Goal: Task Accomplishment & Management: Manage account settings

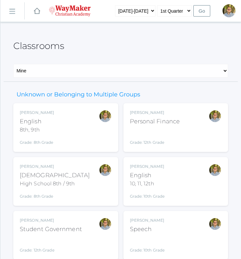
click at [95, 199] on div "Kylen Braileanu Bible High School 8th / 9th Grade: 8th Grade HSBIBLE" at bounding box center [65, 181] width 105 height 49
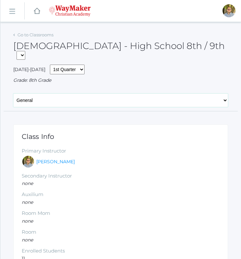
click at [116, 93] on select "General Attendance Attd Summary Gradebook Lesson Plans Students Contacts Schedu…" at bounding box center [120, 100] width 215 height 14
select select "/classrooms/2530/lesson_plans?term=1"
click at [13, 93] on select "General Attendance Attd Summary Gradebook Lesson Plans Students Contacts Schedu…" at bounding box center [120, 100] width 215 height 14
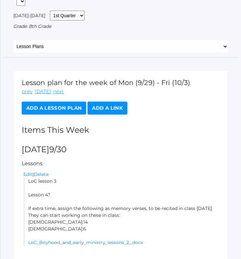
scroll to position [75, 0]
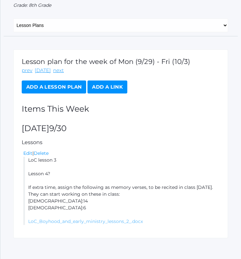
click at [92, 218] on link "LoC_Boyhood_and_early_ministry_lessons_2_.docx" at bounding box center [85, 221] width 115 height 6
click at [45, 18] on select "General Attendance Attd Summary Gradebook Lesson Plans Students Contacts Schedu…" at bounding box center [120, 25] width 215 height 14
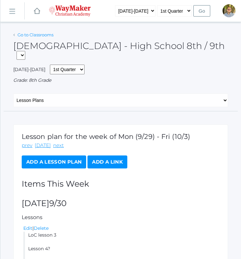
click at [39, 36] on link "Go to Classrooms" at bounding box center [36, 34] width 36 height 5
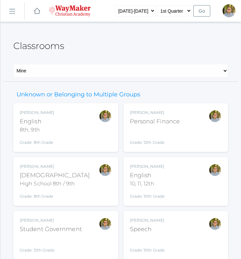
click at [82, 124] on div "Kylen Braileanu English 8th, 9th Grade: 8th Grade 08ENGLISH" at bounding box center [66, 128] width 92 height 36
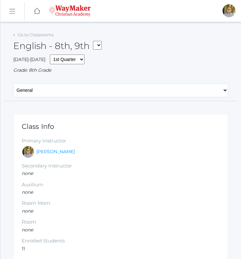
click at [78, 96] on select "General Attendance Attd Summary Gradebook Lesson Plans Students Contacts Schedu…" at bounding box center [120, 90] width 215 height 14
select select "/classrooms/2528/lesson_plans?term=1"
click at [13, 83] on select "General Attendance Attd Summary Gradebook Lesson Plans Students Contacts Schedu…" at bounding box center [120, 90] width 215 height 14
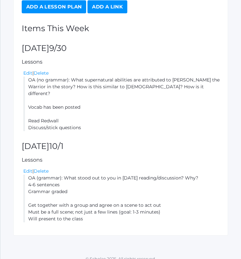
scroll to position [146, 0]
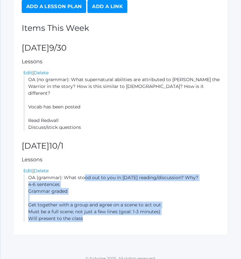
drag, startPoint x: 28, startPoint y: 173, endPoint x: 86, endPoint y: 211, distance: 69.4
click at [86, 211] on li "OA (grammar): What stood out to you in yesterday's reading/discussion? Why? 4-6…" at bounding box center [121, 198] width 197 height 48
click at [126, 186] on li "OA (grammar): What stood out to you in yesterday's reading/discussion? Why? 4-6…" at bounding box center [121, 198] width 197 height 48
drag, startPoint x: 28, startPoint y: 171, endPoint x: 104, endPoint y: 215, distance: 88.5
click at [104, 215] on div "Lesson plan for the week of Mon (9/29) - Fri (10/3) prev today next Add a Lesso…" at bounding box center [120, 102] width 215 height 267
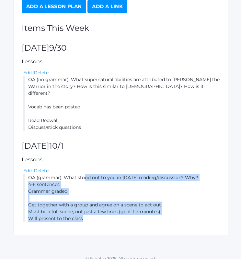
copy li "OA (grammar): What stood out to you in yesterday's reading/discussion? Why? 4-6…"
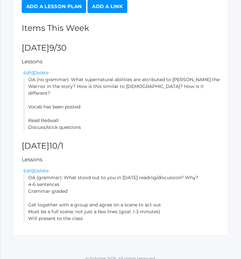
click at [190, 107] on li "OA (no grammar): What supernatural abilities are attributed to Martin the Warri…" at bounding box center [121, 103] width 197 height 54
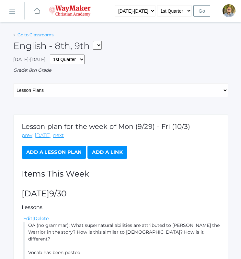
click at [50, 33] on link "Go to Classrooms" at bounding box center [36, 34] width 36 height 5
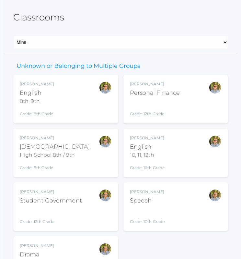
scroll to position [40, 0]
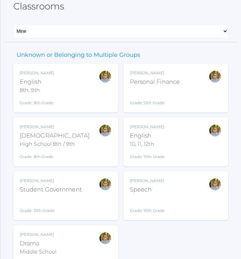
click at [208, 121] on div "Kylen Braileanu English 10, 11, 12th Grade: 10th Grade HSENGLISH" at bounding box center [176, 141] width 105 height 49
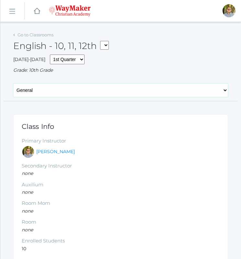
click at [99, 89] on select "General Attendance Attd Summary Gradebook Lesson Plans Students Contacts Schedu…" at bounding box center [120, 90] width 215 height 14
select select "/classrooms/2527/lesson_plans?term=1"
click at [13, 83] on select "General Attendance Attd Summary Gradebook Lesson Plans Students Contacts Schedu…" at bounding box center [120, 90] width 215 height 14
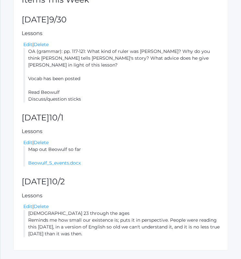
scroll to position [196, 0]
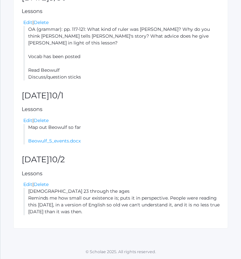
drag, startPoint x: 30, startPoint y: 126, endPoint x: 97, endPoint y: 127, distance: 67.8
click at [97, 127] on li "Map out Beowulf so far Beowulf_5_events.docx" at bounding box center [121, 134] width 197 height 20
copy li "Map out Beowulf so far"
click at [61, 140] on link "Beowulf_5_events.docx" at bounding box center [54, 141] width 53 height 6
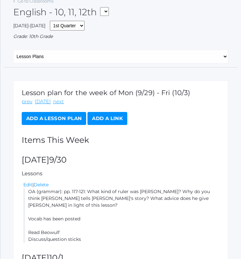
scroll to position [0, 0]
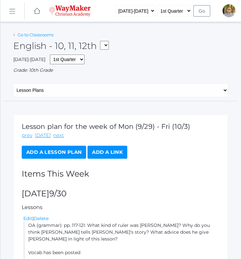
click at [50, 37] on link "Go to Classrooms" at bounding box center [36, 34] width 36 height 5
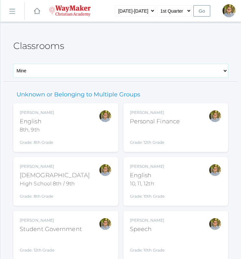
click at [180, 72] on select "Mine All" at bounding box center [120, 71] width 215 height 14
click at [173, 55] on div "Classrooms Mine All Mine All" at bounding box center [120, 56] width 215 height 52
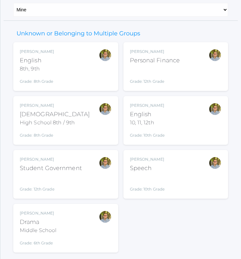
scroll to position [74, 0]
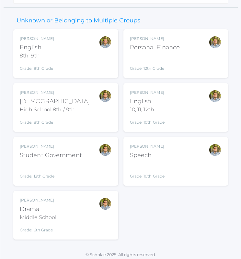
click at [182, 171] on div "[PERSON_NAME] Speech Grade: 10th Grade SPEECH" at bounding box center [176, 161] width 92 height 36
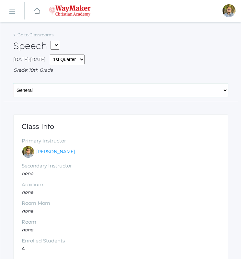
click at [77, 90] on select "General Attendance Attd Summary Gradebook Lesson Plans Students Contacts Schedu…" at bounding box center [120, 90] width 215 height 14
select select "/classrooms/2511/lesson_plans?term=1"
click at [13, 83] on select "General Attendance Attd Summary Gradebook Lesson Plans Students Contacts Schedu…" at bounding box center [120, 90] width 215 height 14
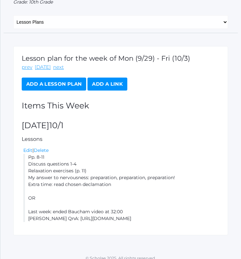
scroll to position [75, 0]
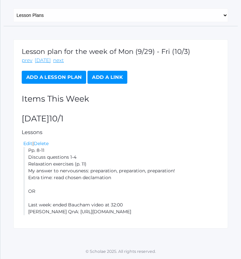
drag, startPoint x: 29, startPoint y: 151, endPoint x: 197, endPoint y: 215, distance: 180.5
click at [197, 215] on div "Lesson plan for the week of Mon (9/29) - Fri (10/3) prev [DATE] next Add a Less…" at bounding box center [120, 133] width 215 height 189
copy li "Pp. 8-11 Discuss questions 1-4 Relaxation exercises (p. 11) My answer to nervou…"
click at [206, 126] on div "Lesson plan for the week of Mon (9/29) - Fri (10/3) prev [DATE] next Add a Less…" at bounding box center [120, 133] width 215 height 189
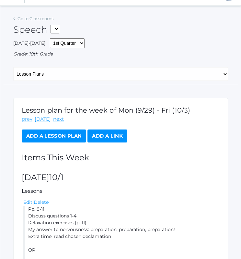
scroll to position [0, 0]
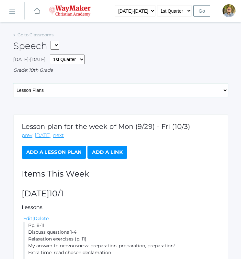
click at [99, 89] on select "General Attendance Attd Summary Gradebook Lesson Plans Students Contacts Schedu…" at bounding box center [120, 90] width 215 height 14
click at [48, 33] on link "Go to Classrooms" at bounding box center [36, 34] width 36 height 5
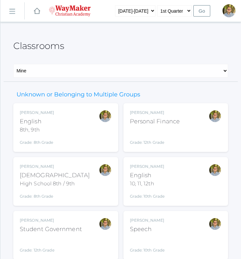
scroll to position [77, 0]
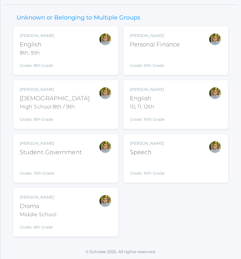
click at [92, 206] on div "[PERSON_NAME] Drama Middle School Grade: 6th Grade THEATER" at bounding box center [66, 212] width 92 height 36
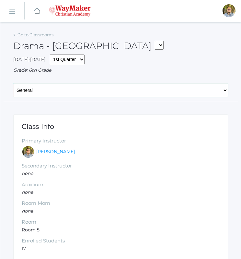
click at [106, 93] on select "General Attendance Attd Summary Gradebook Lesson Plans Students Contacts Schedu…" at bounding box center [120, 90] width 215 height 14
select select "/classrooms/2547/lesson_plans?term=1"
click at [13, 83] on select "General Attendance Attd Summary Gradebook Lesson Plans Students Contacts Schedu…" at bounding box center [120, 90] width 215 height 14
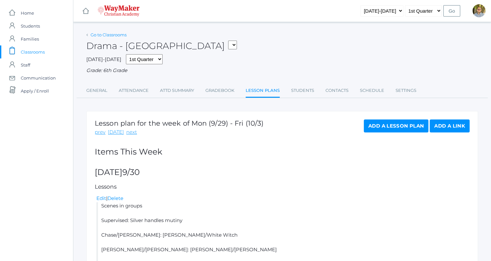
click at [117, 34] on link "Go to Classrooms" at bounding box center [108, 34] width 36 height 5
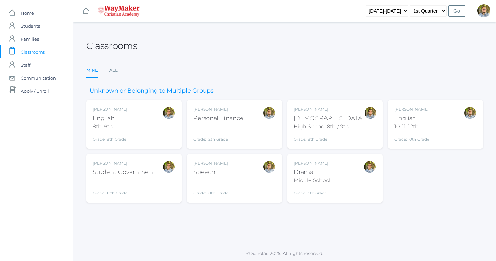
click at [241, 125] on div "Kylen Braileanu English 10, 11, 12th Grade: 10th Grade HSENGLISH" at bounding box center [435, 124] width 82 height 36
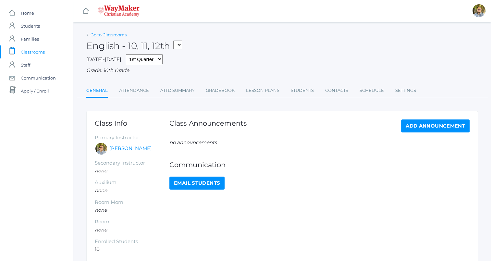
click at [119, 36] on link "Go to Classrooms" at bounding box center [108, 34] width 36 height 5
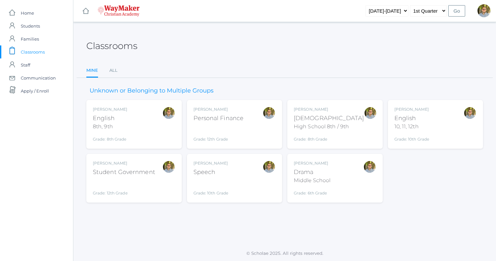
click at [350, 110] on div "Kylen Braileanu Bible High School 8th / 9th Grade: 8th Grade HSBIBLE" at bounding box center [335, 124] width 82 height 36
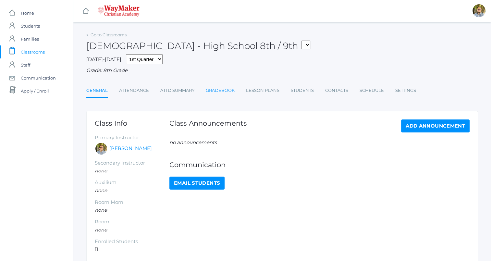
click at [219, 93] on link "Gradebook" at bounding box center [220, 90] width 29 height 13
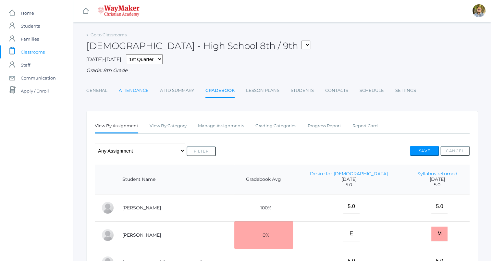
click at [126, 96] on link "Attendance" at bounding box center [134, 90] width 30 height 13
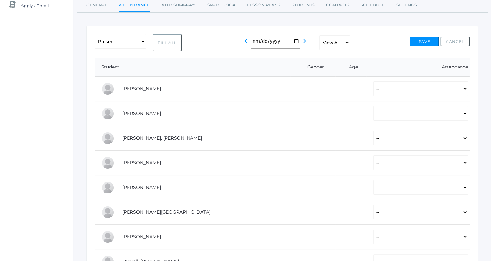
scroll to position [86, 0]
click at [166, 41] on button "Fill All" at bounding box center [166, 42] width 29 height 17
select select "P"
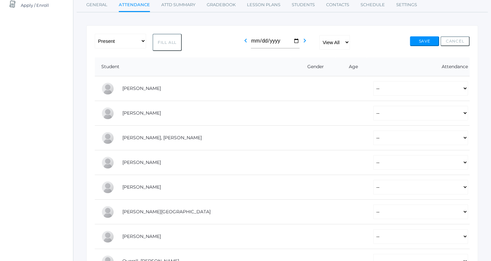
select select "P"
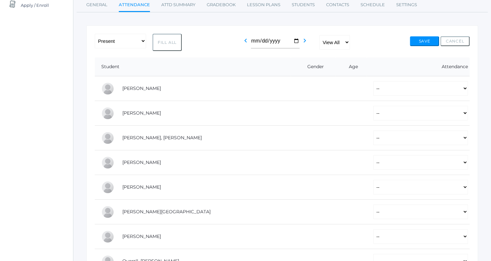
select select "P"
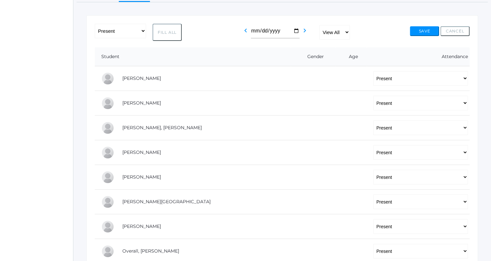
scroll to position [96, 0]
click at [375, 126] on select "-- Present Tardy Excused Tardy Unexcused Absent Excused Absent Unexcused" at bounding box center [420, 127] width 95 height 15
click at [373, 120] on select "-- Present Tardy Excused Tardy Unexcused Absent Excused Absent Unexcused" at bounding box center [420, 127] width 95 height 15
click at [373, 125] on select "-- Present Tardy Excused Tardy Unexcused Absent Excused Absent Unexcused" at bounding box center [420, 127] width 95 height 15
select select "TE"
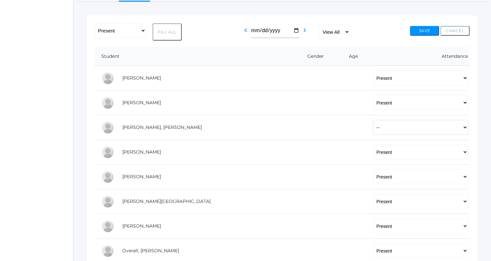
click at [373, 120] on select "-- Present Tardy Excused Tardy Unexcused Absent Excused Absent Unexcused" at bounding box center [420, 127] width 95 height 15
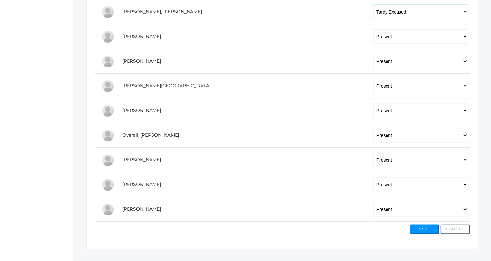
scroll to position [212, 0]
click at [373, 136] on select "-- Present Tardy Excused Tardy Unexcused Absent Excused Absent Unexcused" at bounding box center [420, 134] width 95 height 15
select select
click at [373, 127] on select "-- Present Tardy Excused Tardy Unexcused Absent Excused Absent Unexcused" at bounding box center [420, 134] width 95 height 15
click at [377, 164] on select "-- Present Tardy Excused Tardy Unexcused Absent Excused Absent Unexcused" at bounding box center [420, 158] width 95 height 15
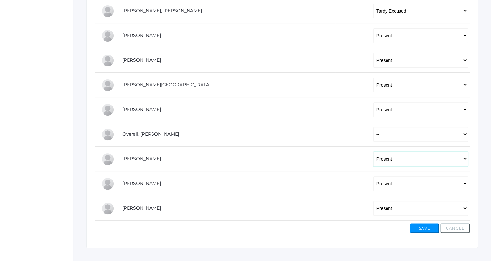
select select
click at [373, 151] on select "-- Present Tardy Excused Tardy Unexcused Absent Excused Absent Unexcused" at bounding box center [420, 158] width 95 height 15
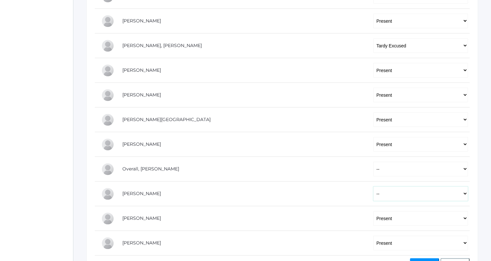
scroll to position [207, 0]
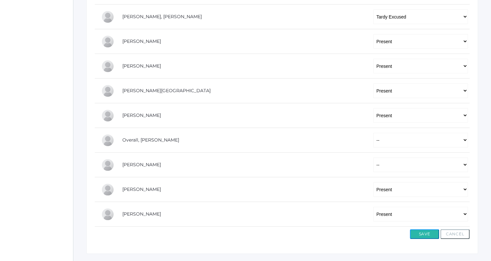
click at [415, 231] on button "Save" at bounding box center [424, 234] width 29 height 10
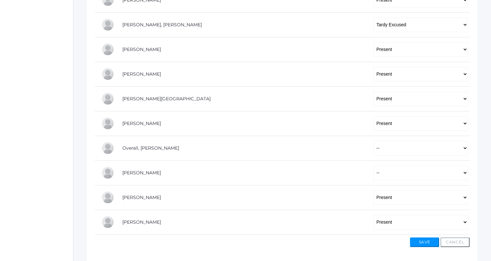
scroll to position [214, 0]
